Goal: Transaction & Acquisition: Purchase product/service

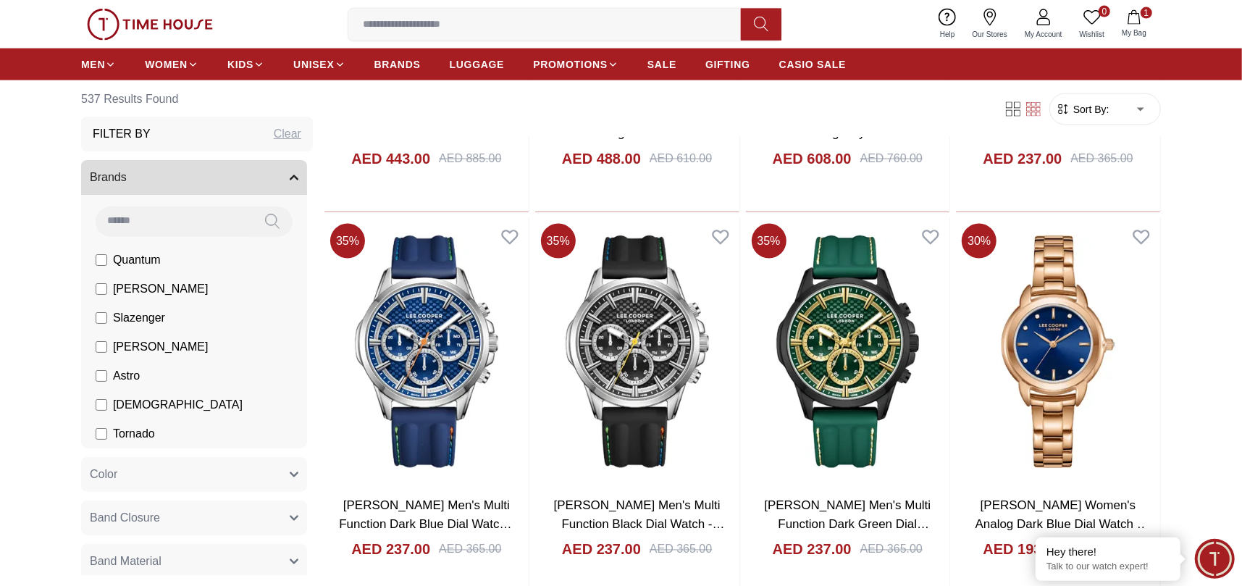
scroll to position [1665, 0]
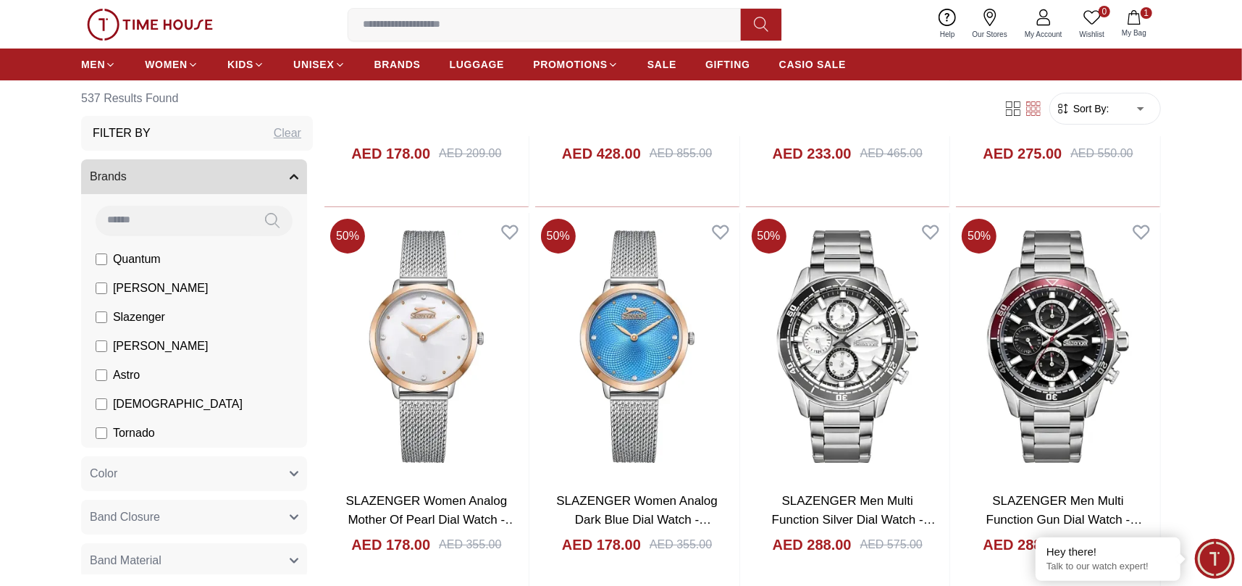
scroll to position [4054, 0]
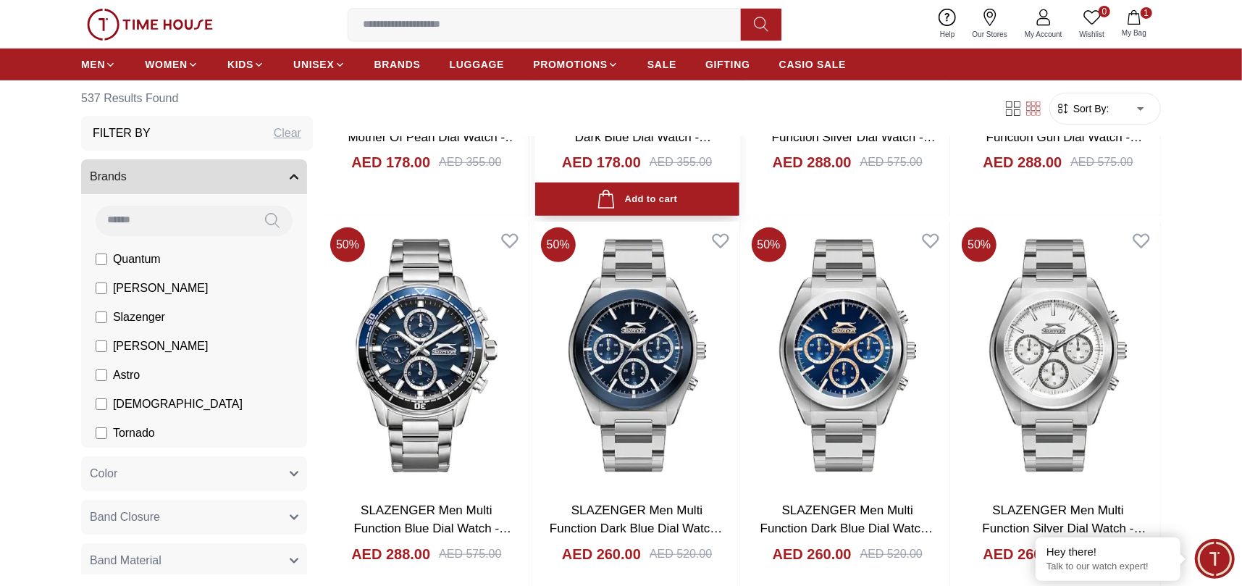
scroll to position [4344, 0]
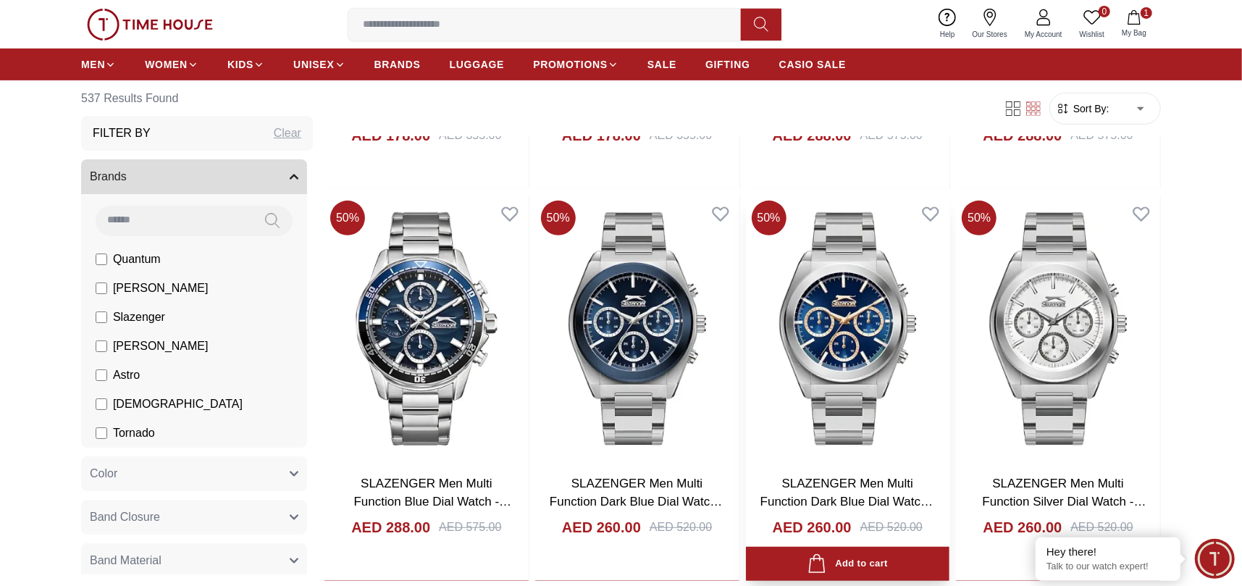
click at [880, 358] on img at bounding box center [848, 328] width 204 height 267
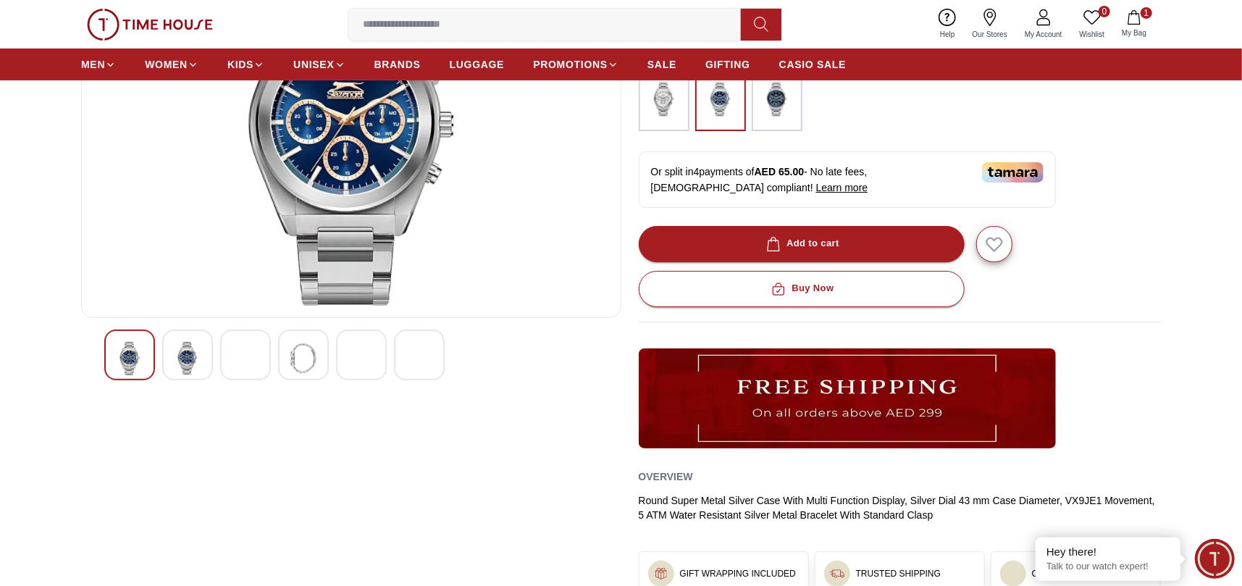
scroll to position [217, 0]
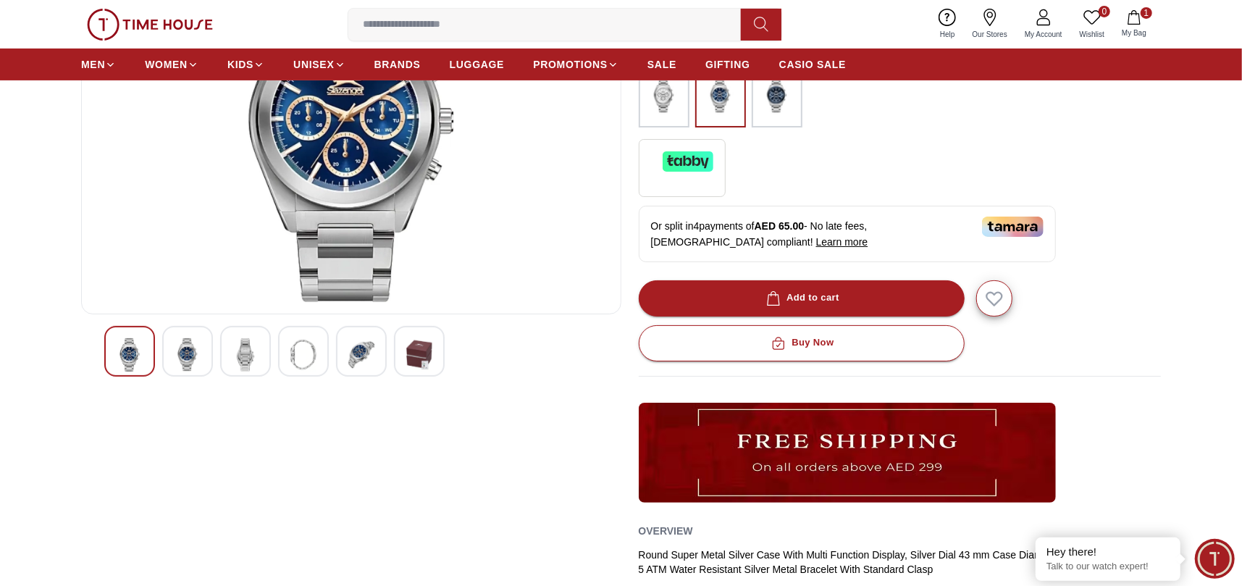
click at [256, 352] on img at bounding box center [245, 354] width 26 height 33
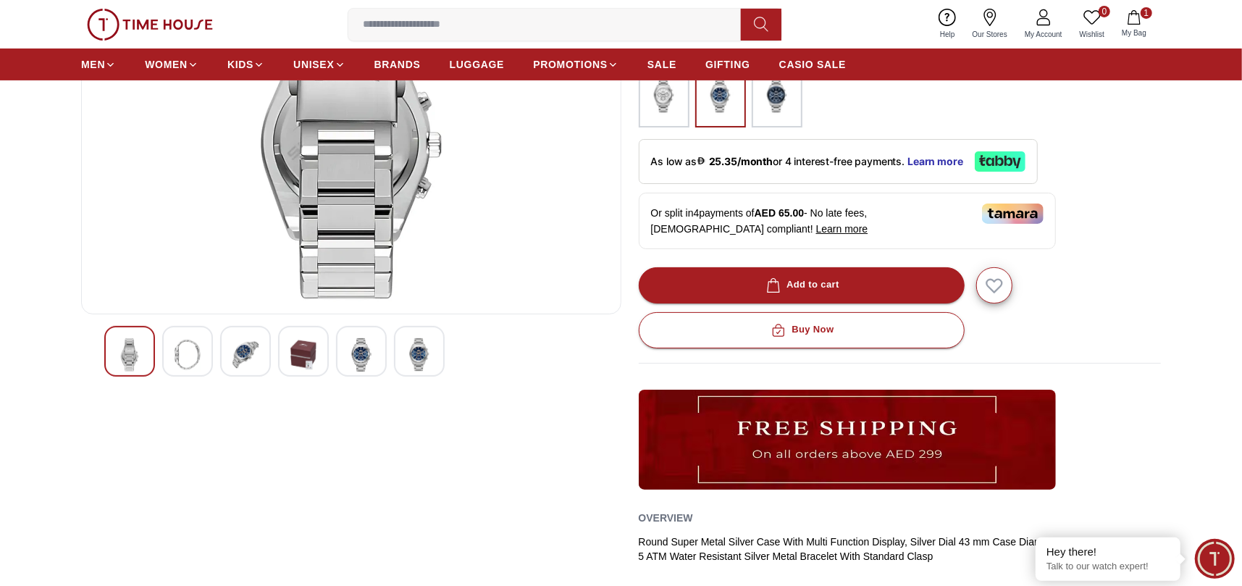
click at [362, 358] on img at bounding box center [361, 354] width 26 height 33
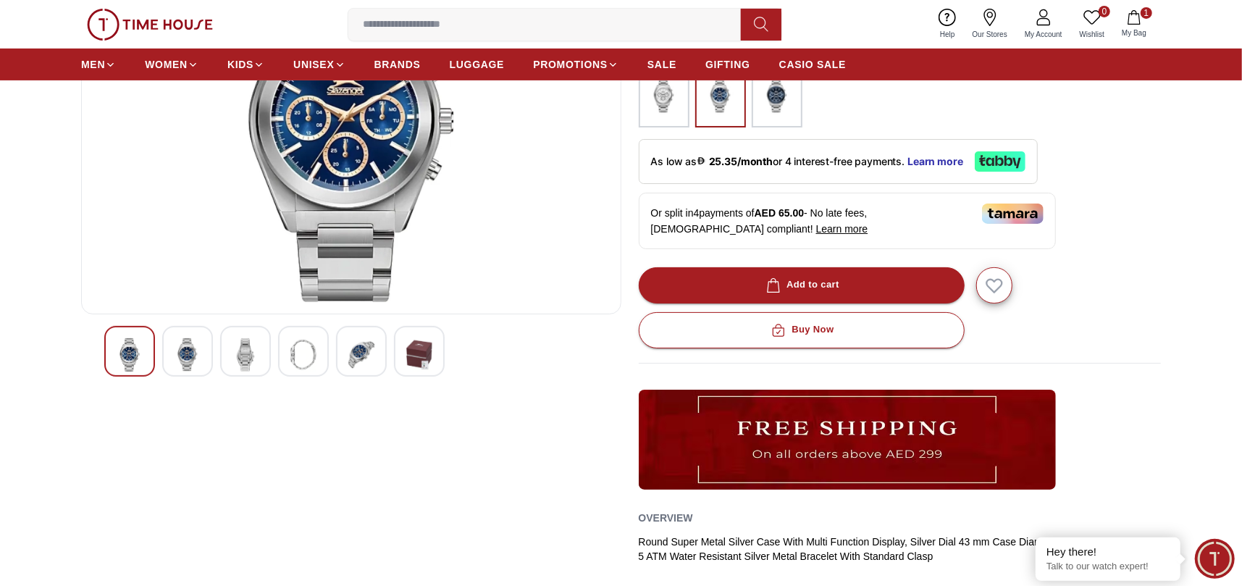
click at [374, 359] on div at bounding box center [361, 351] width 51 height 51
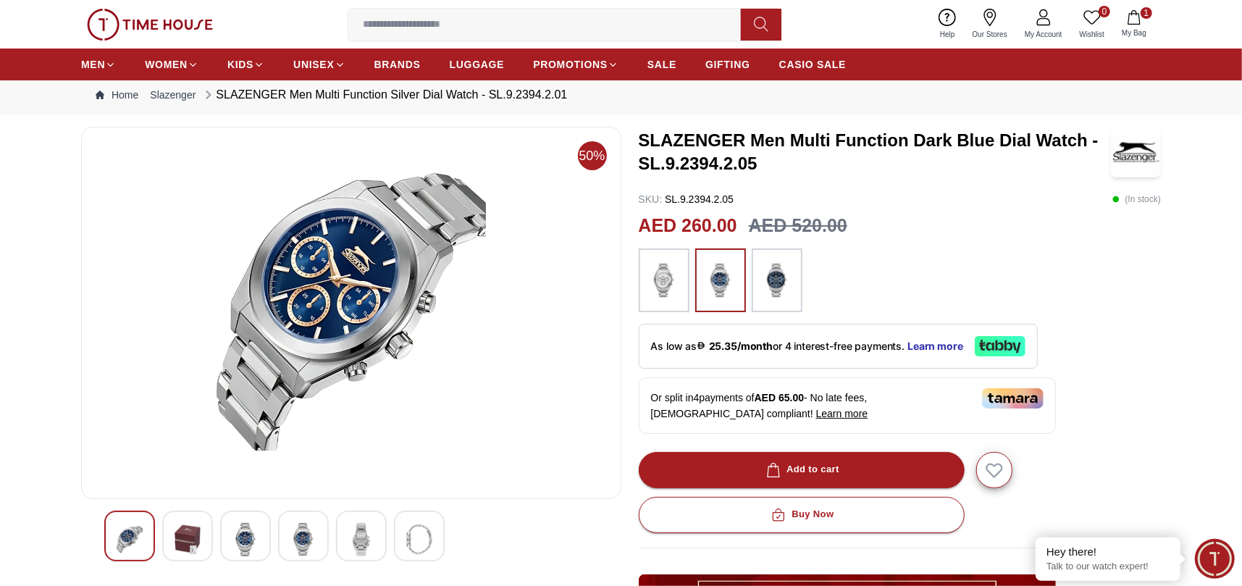
scroll to position [0, 0]
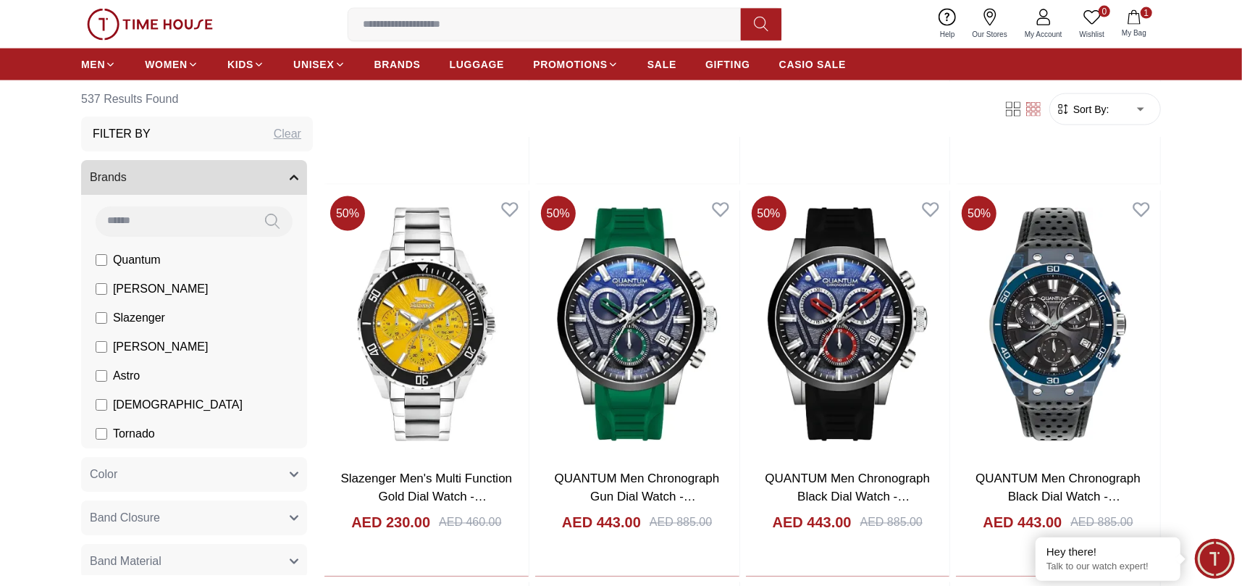
scroll to position [5546, 0]
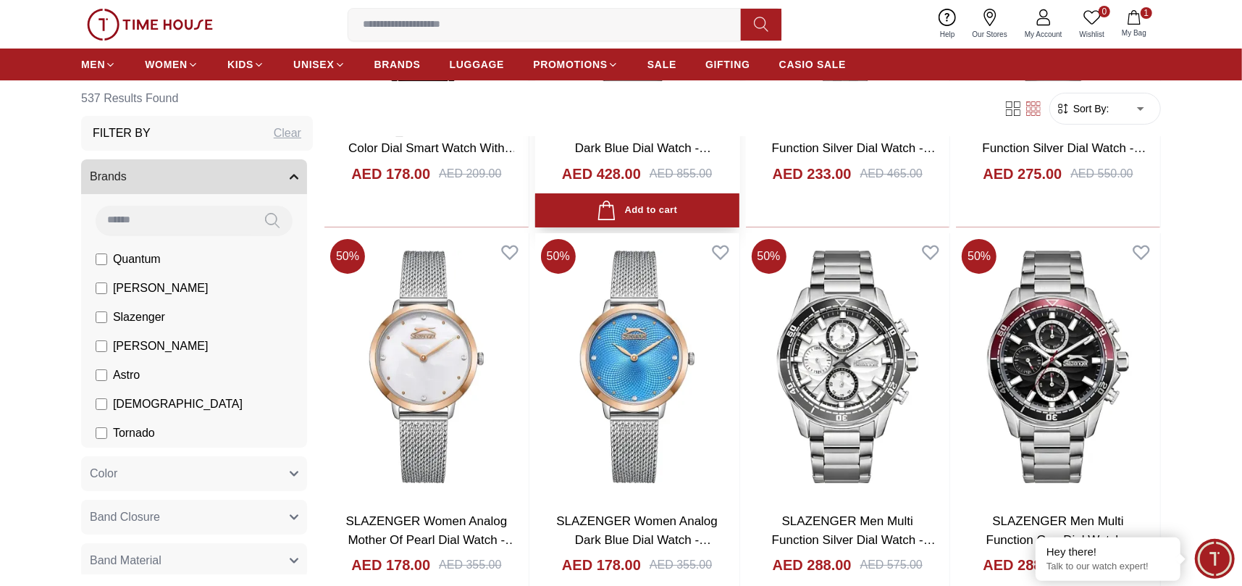
scroll to position [3744, 0]
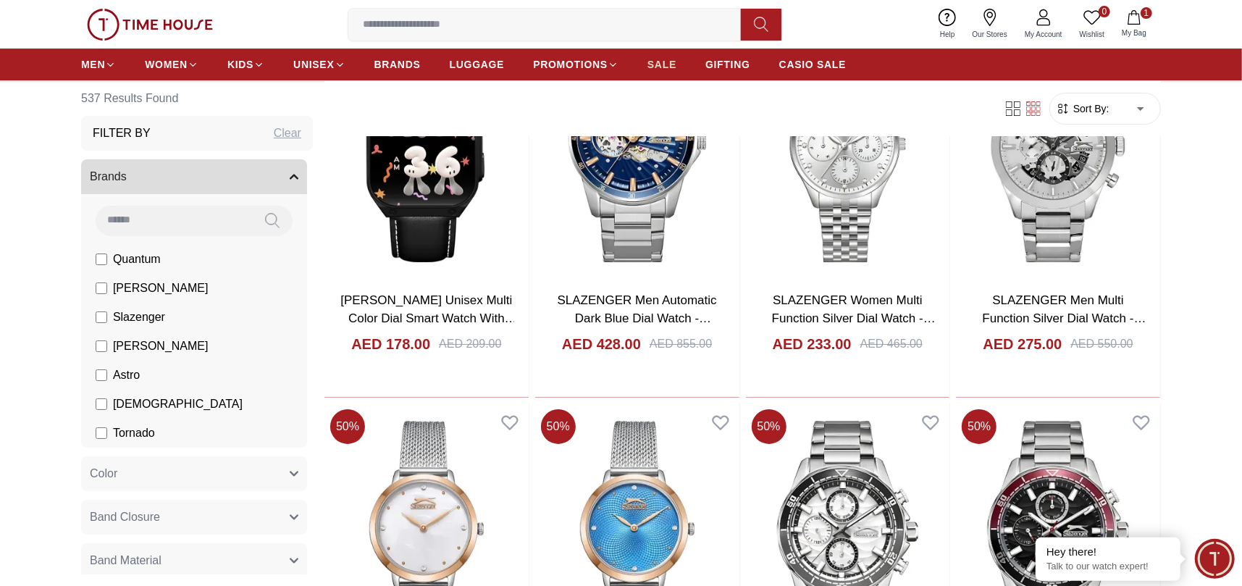
click at [673, 65] on span "SALE" at bounding box center [661, 64] width 29 height 14
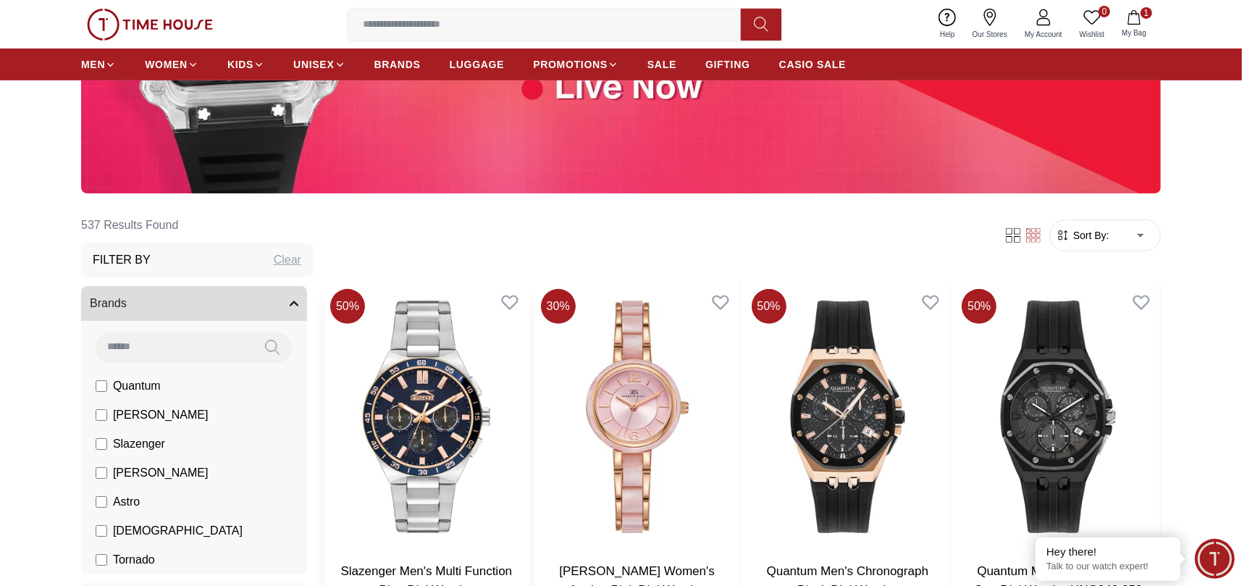
scroll to position [362, 0]
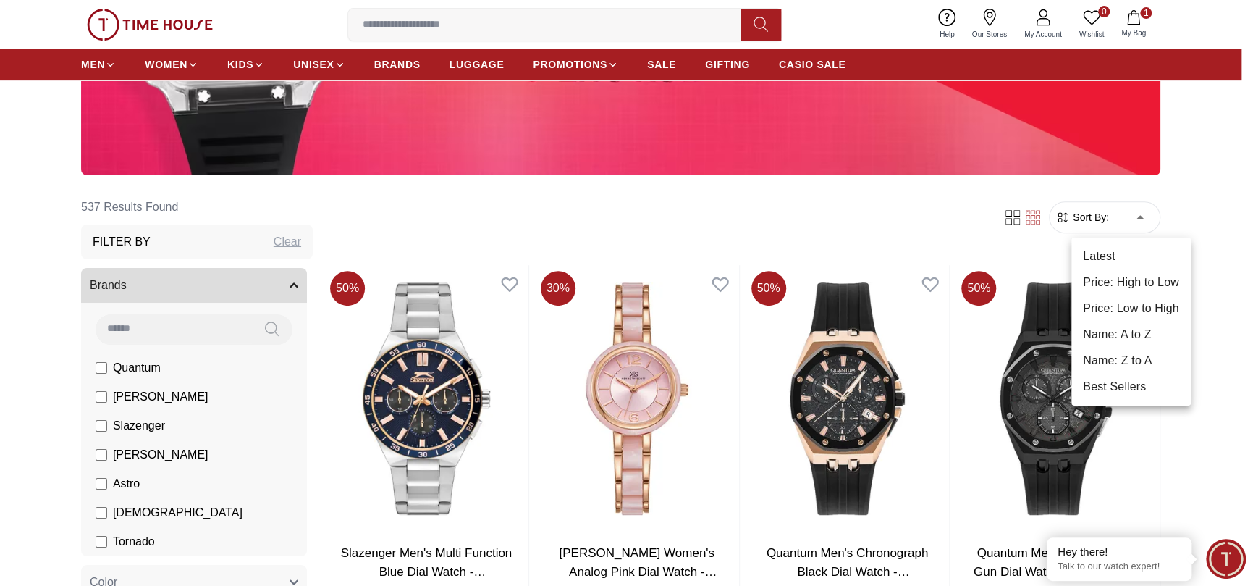
click at [1125, 316] on li "Price: Low to High" at bounding box center [1130, 308] width 119 height 26
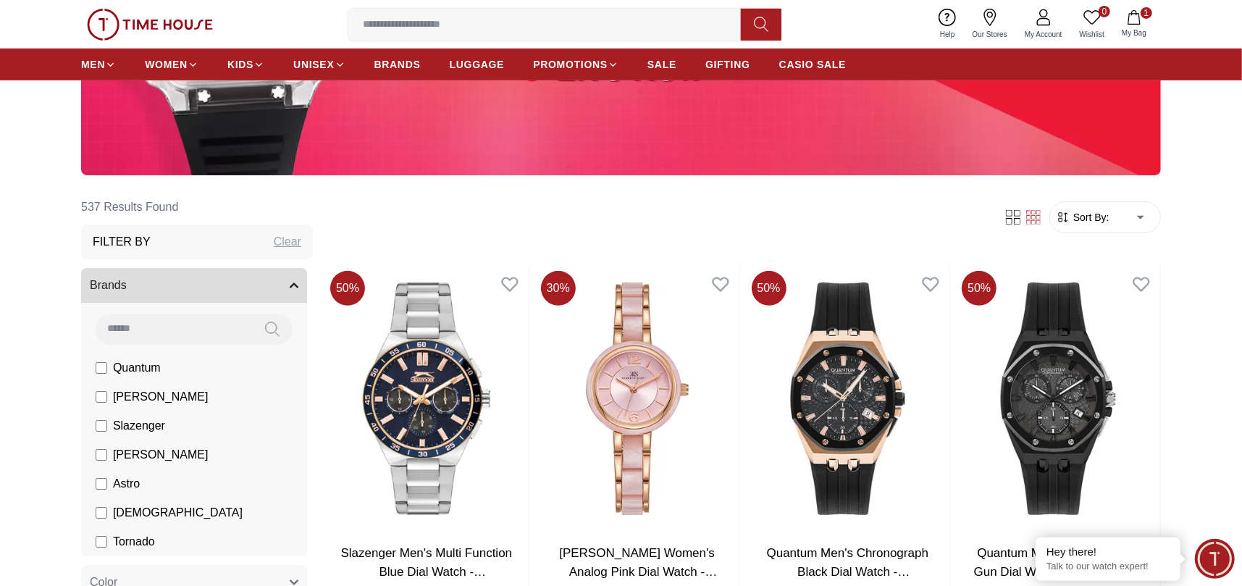
type input "*"
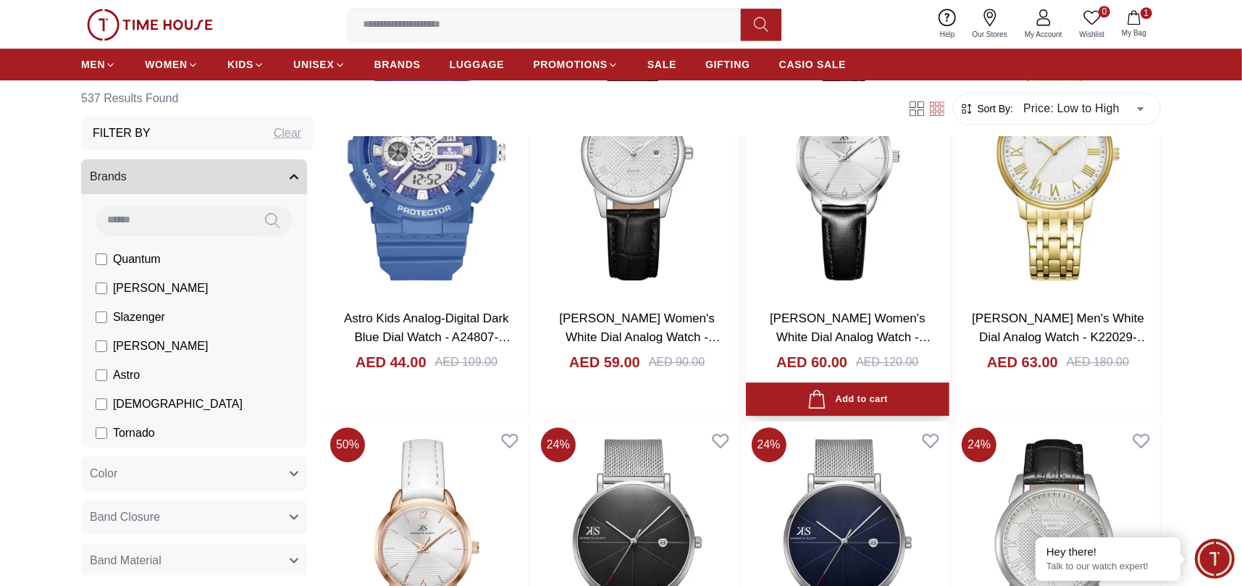
scroll to position [3306, 0]
